Goal: Task Accomplishment & Management: Manage account settings

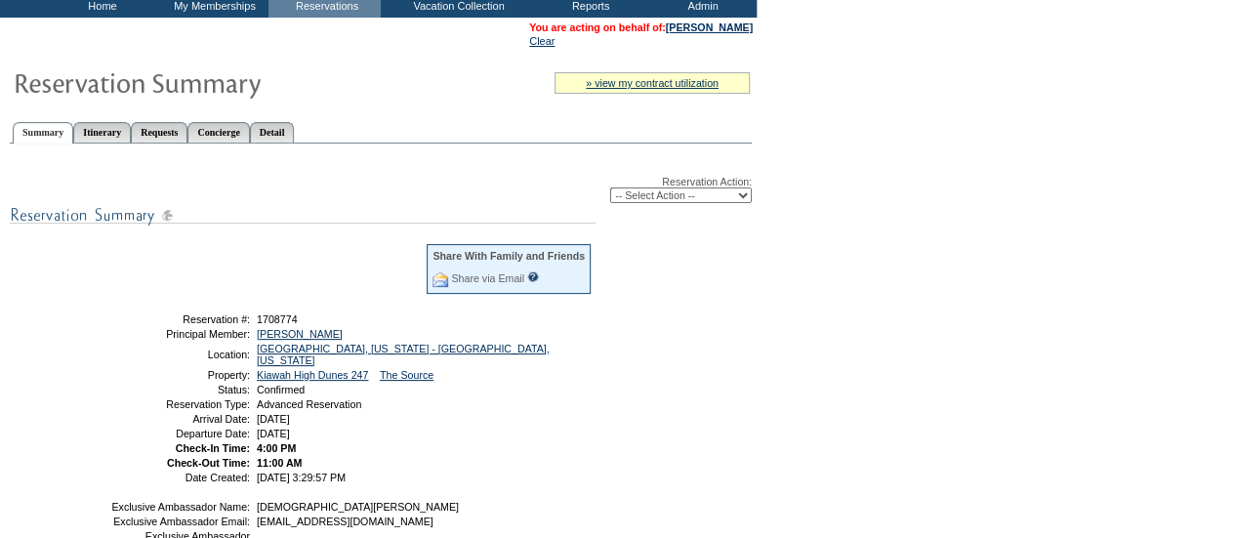
scroll to position [115, 0]
click at [657, 202] on select "-- Select Action -- Modify Reservation Dates Modify Reservation Cost Modify Occ…" at bounding box center [681, 195] width 142 height 16
select select "ChangeDates"
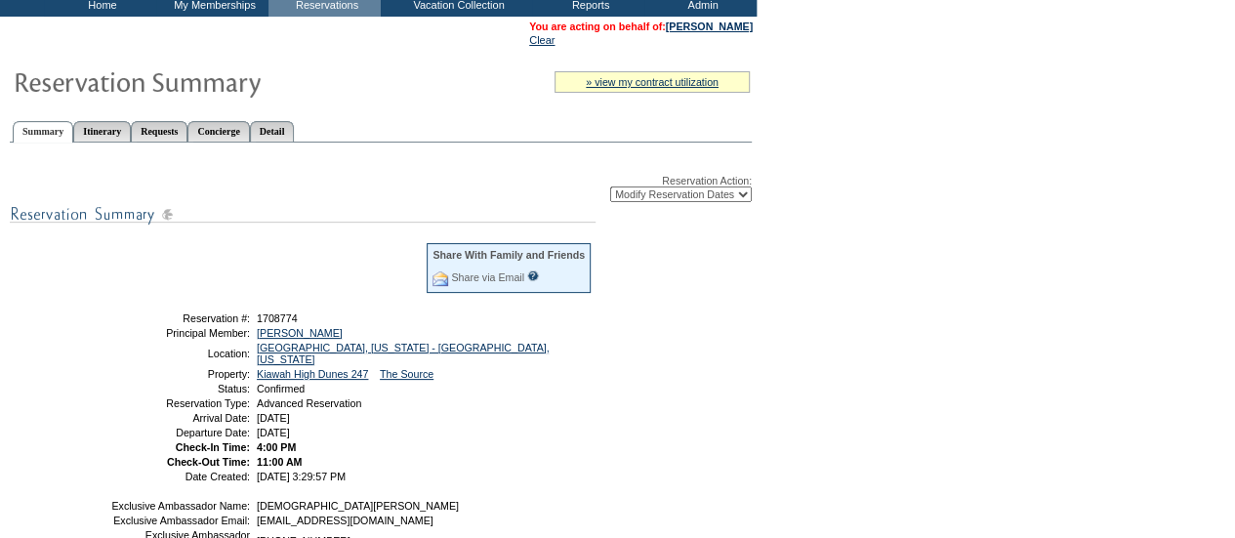
click at [610, 188] on select "-- Select Action -- Modify Reservation Dates Modify Reservation Cost Modify Occ…" at bounding box center [681, 195] width 142 height 16
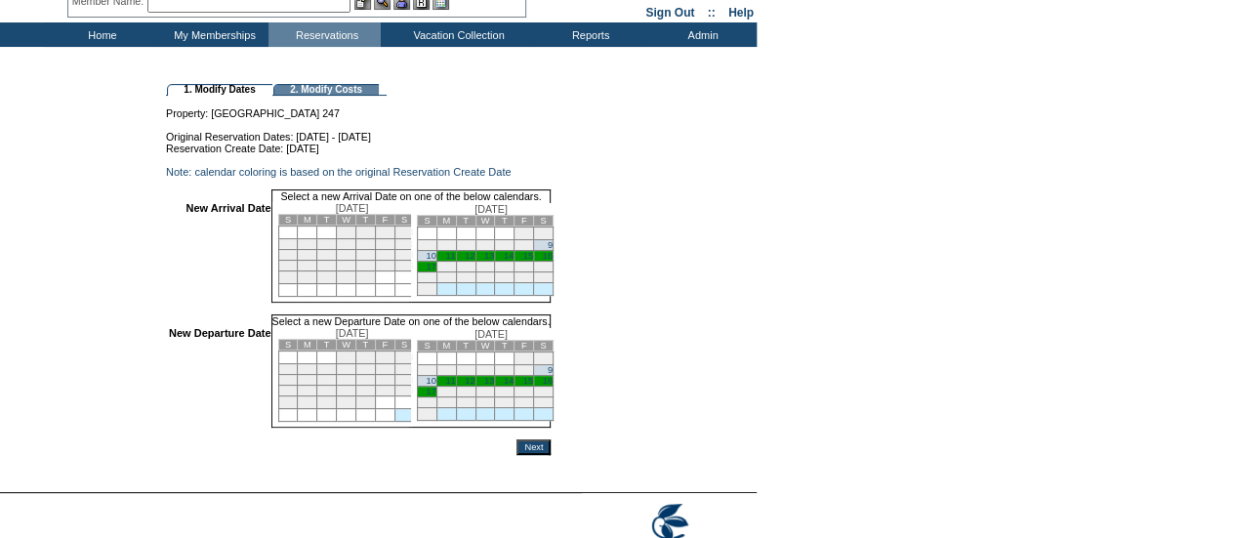
scroll to position [100, 0]
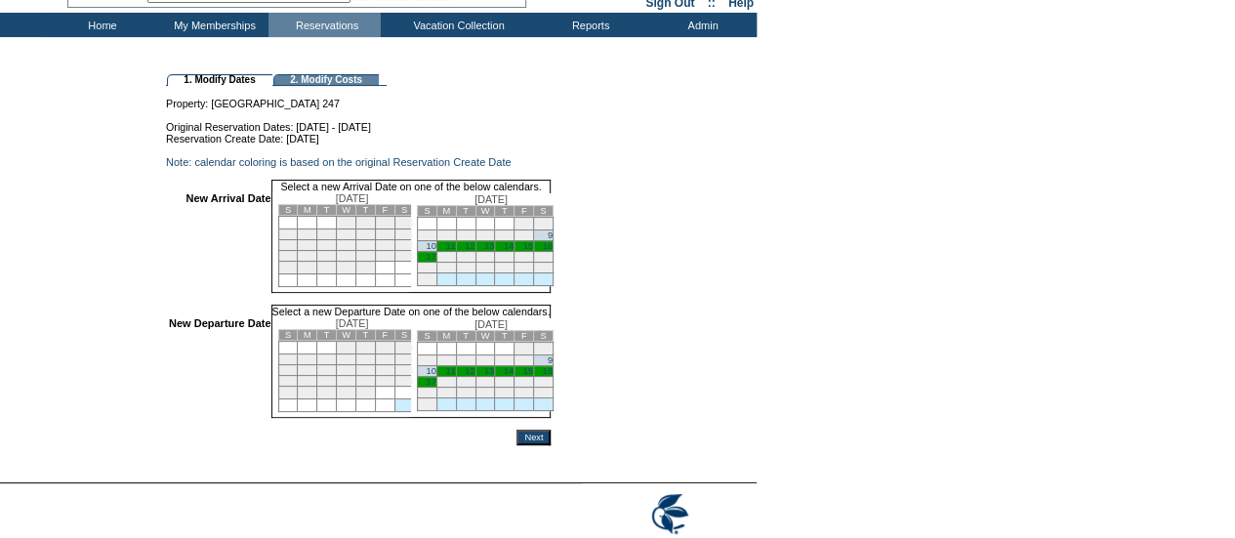
click at [455, 251] on link "11" at bounding box center [450, 246] width 10 height 10
